Goal: Task Accomplishment & Management: Use online tool/utility

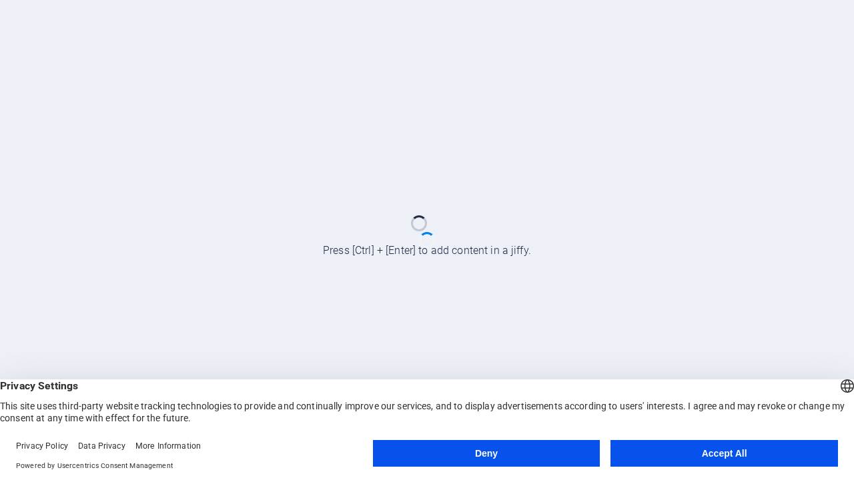
click at [486, 454] on button "Deny" at bounding box center [486, 453] width 227 height 27
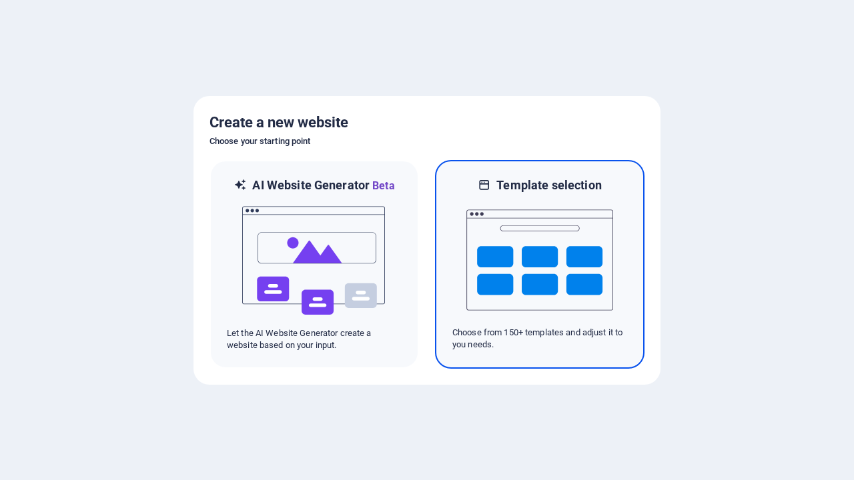
click at [540, 264] on img at bounding box center [539, 259] width 147 height 133
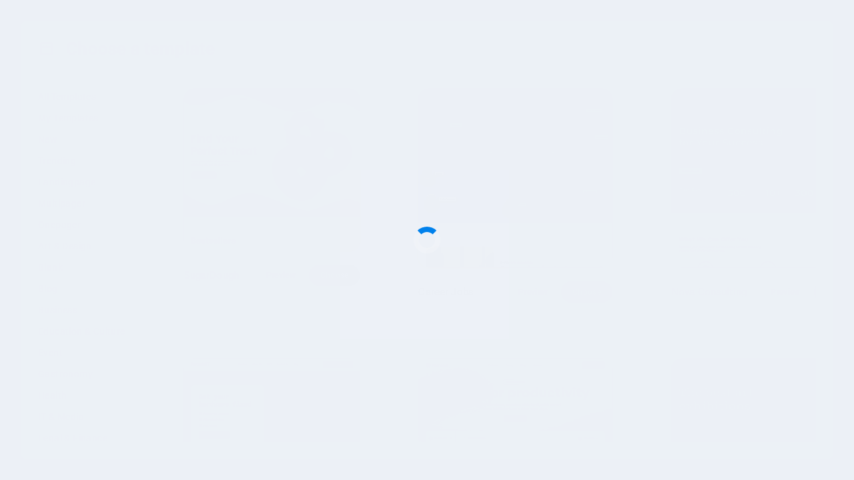
scroll to position [13973, 0]
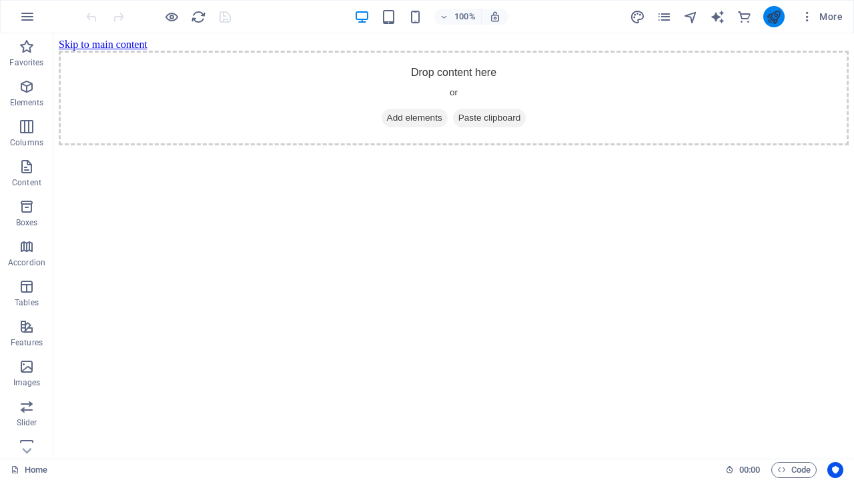
click at [773, 17] on icon "publish" at bounding box center [773, 16] width 15 height 15
